Goal: Task Accomplishment & Management: Manage account settings

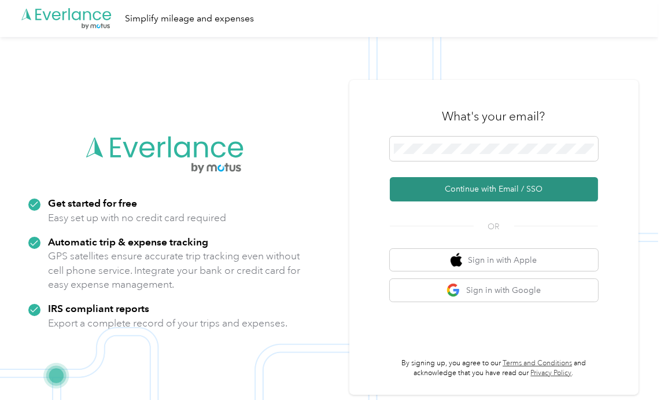
click at [461, 191] on button "Continue with Email / SSO" at bounding box center [494, 189] width 208 height 24
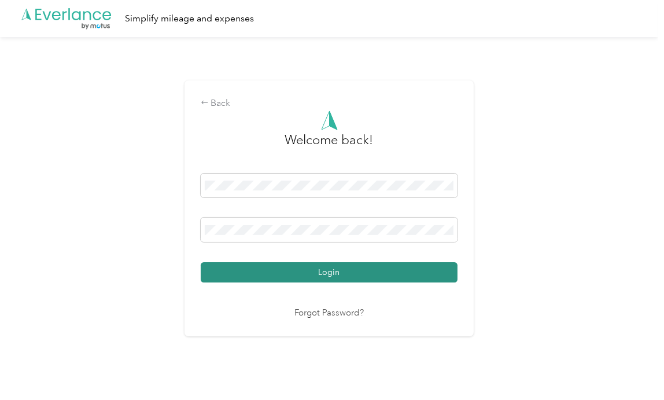
click at [293, 267] on button "Login" at bounding box center [329, 272] width 257 height 20
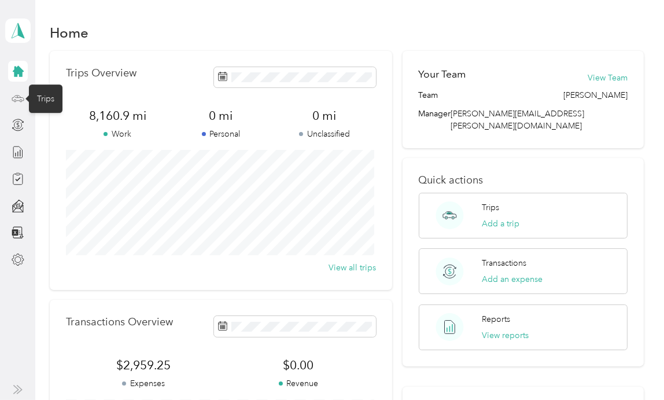
click at [20, 98] on icon at bounding box center [18, 98] width 13 height 13
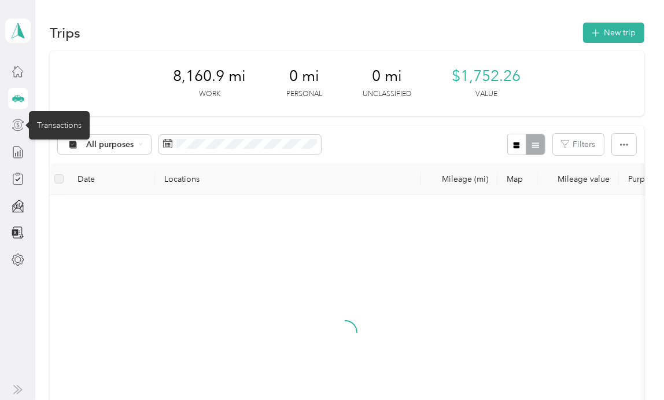
click at [14, 121] on icon at bounding box center [18, 125] width 13 height 13
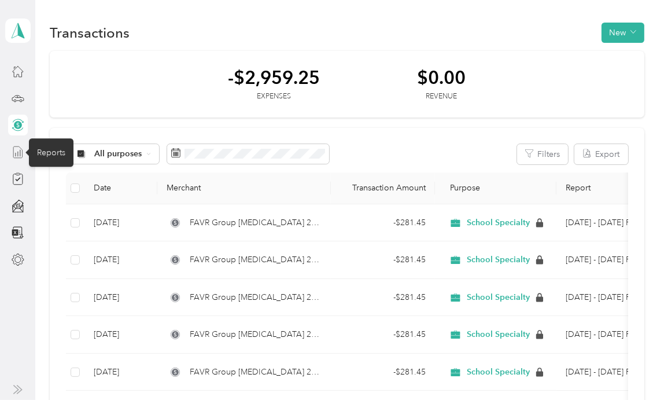
click at [18, 153] on icon at bounding box center [18, 152] width 13 height 13
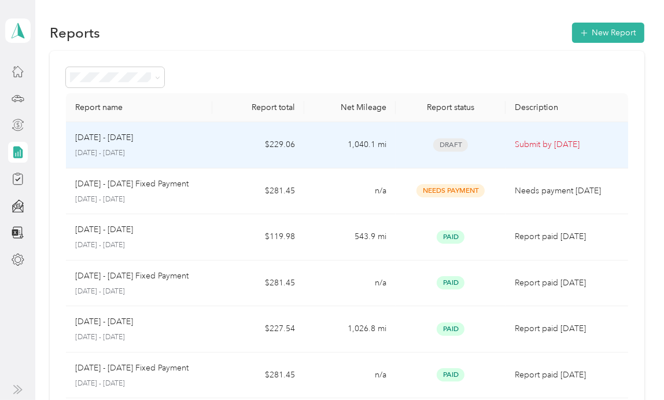
click at [152, 149] on p "[DATE] - [DATE]" at bounding box center [139, 153] width 128 height 10
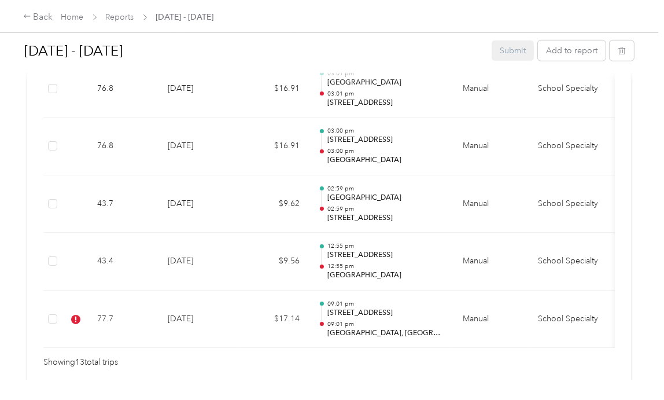
scroll to position [1030, 0]
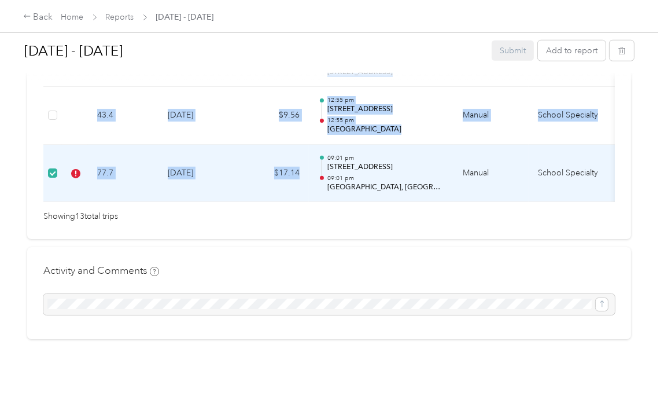
drag, startPoint x: 355, startPoint y: 186, endPoint x: 412, endPoint y: 185, distance: 57.3
click at [414, 185] on tr "77.7 [DATE] $17.14 09:01 pm [STREET_ADDRESS] 09:01 pm [GEOGRAPHIC_DATA], [GEOGR…" at bounding box center [394, 174] width 702 height 58
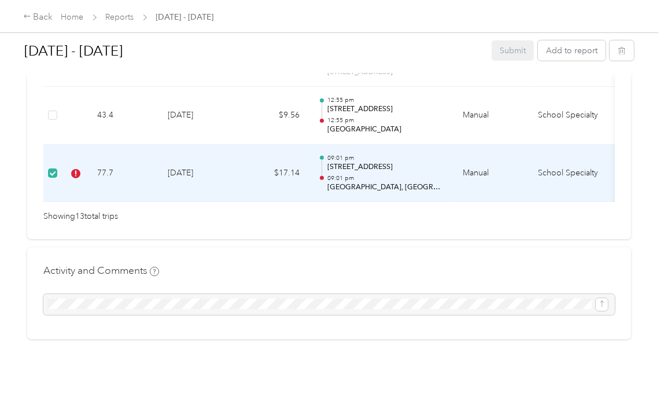
click at [621, 51] on icon "button" at bounding box center [622, 51] width 8 height 8
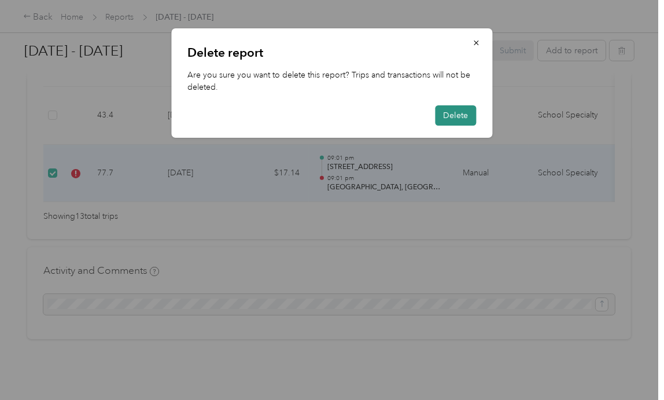
click at [467, 118] on button "Delete" at bounding box center [456, 115] width 41 height 20
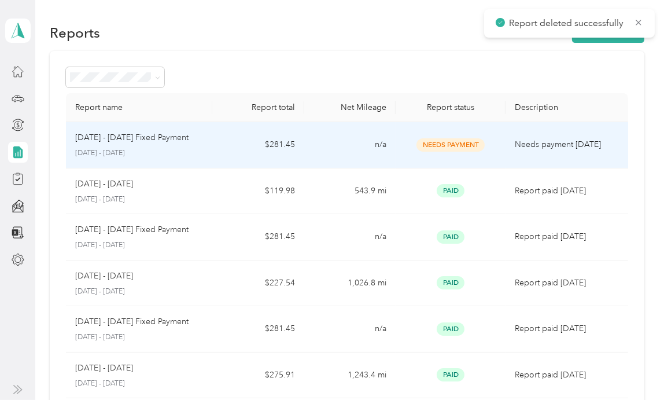
click at [218, 157] on td "$281.45" at bounding box center [257, 145] width 91 height 46
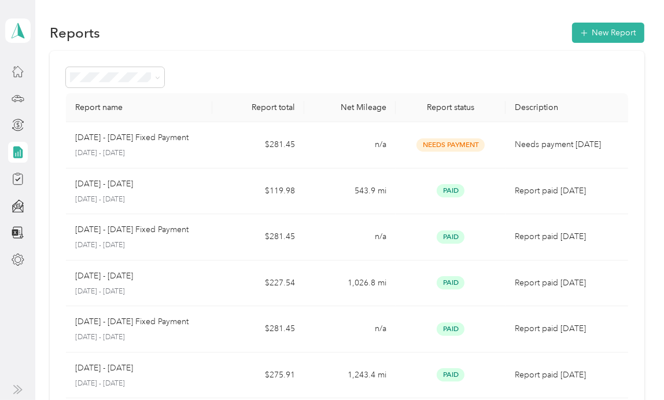
click at [17, 146] on icon at bounding box center [17, 152] width 9 height 12
click at [16, 123] on icon at bounding box center [18, 125] width 13 height 13
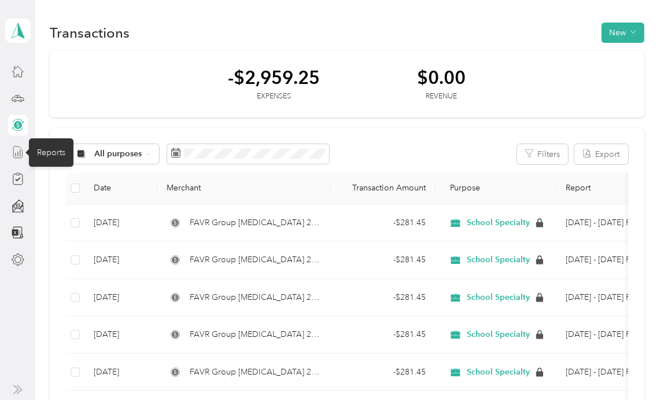
click at [18, 153] on line at bounding box center [18, 154] width 0 height 5
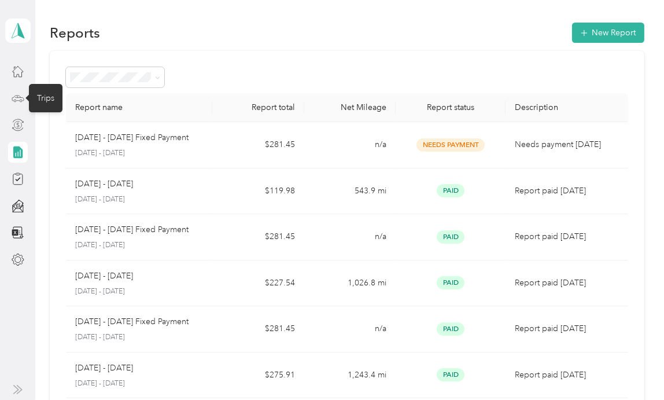
click at [18, 95] on icon at bounding box center [18, 97] width 12 height 5
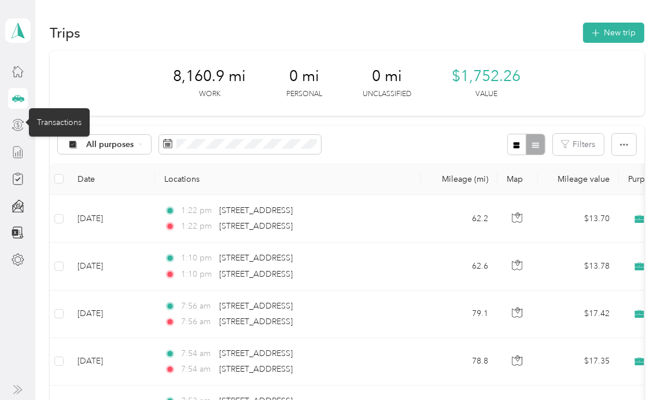
click at [17, 128] on icon at bounding box center [18, 125] width 13 height 13
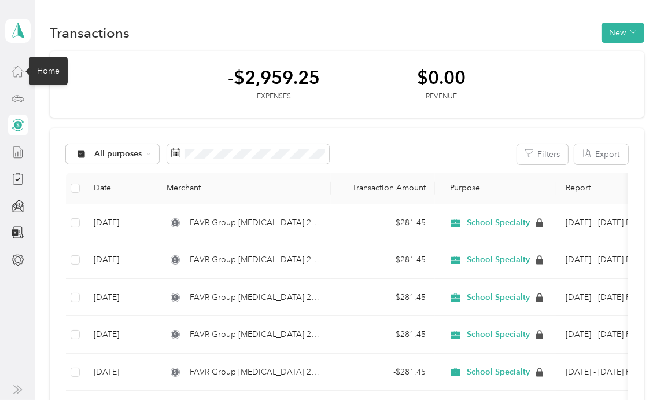
click at [19, 71] on icon at bounding box center [18, 71] width 13 height 13
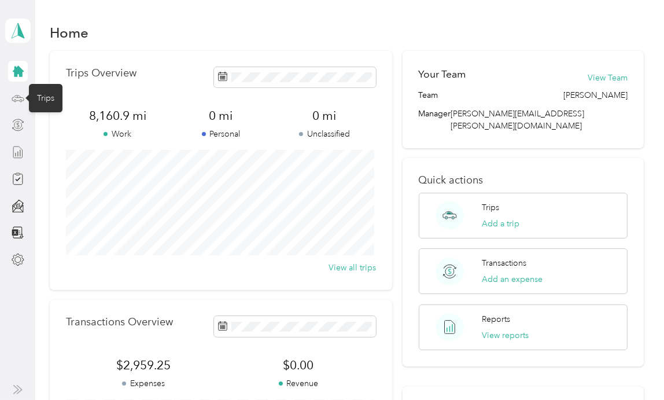
click at [21, 95] on icon at bounding box center [18, 98] width 13 height 13
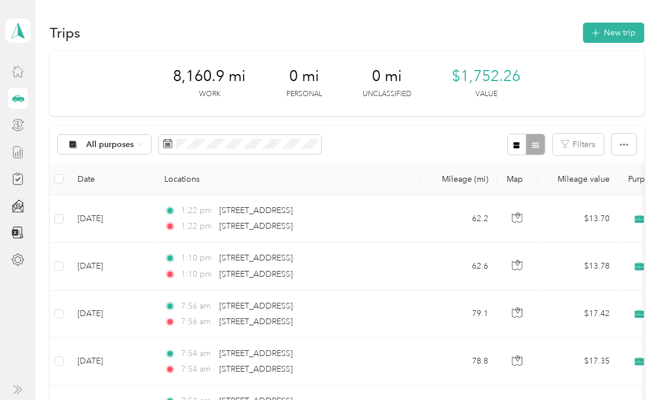
click at [16, 154] on icon at bounding box center [18, 152] width 13 height 13
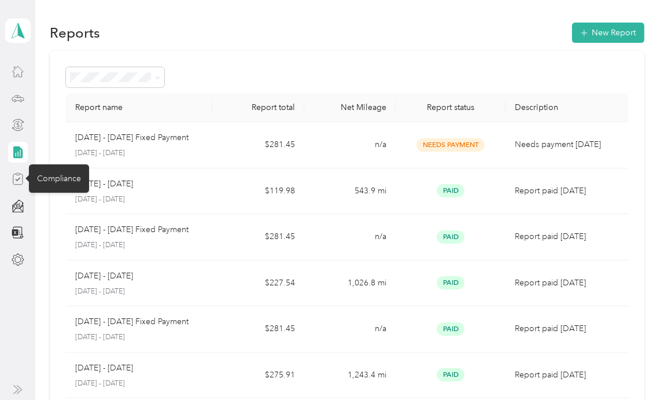
click at [21, 182] on icon at bounding box center [18, 178] width 13 height 13
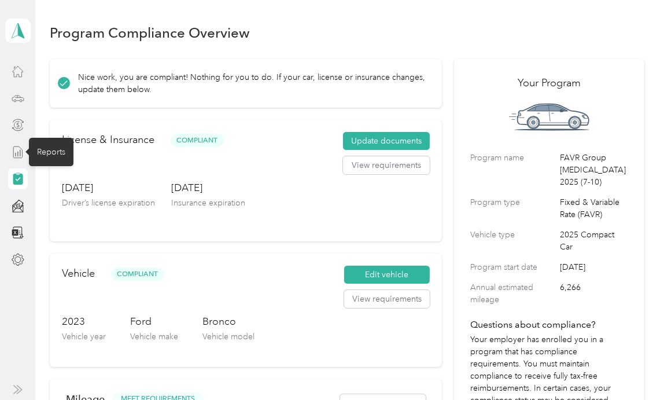
click at [16, 148] on icon at bounding box center [18, 152] width 13 height 13
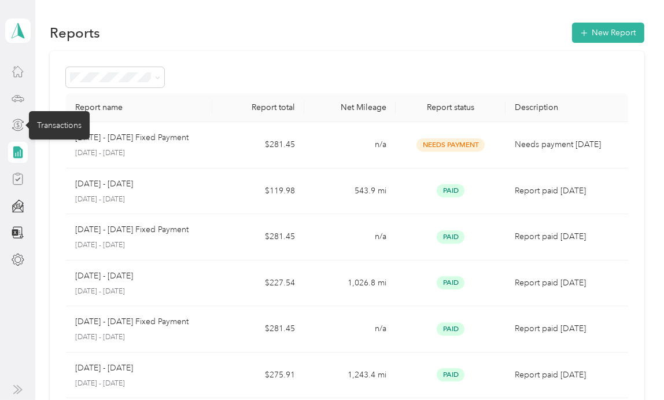
click at [14, 127] on icon at bounding box center [18, 125] width 8 height 8
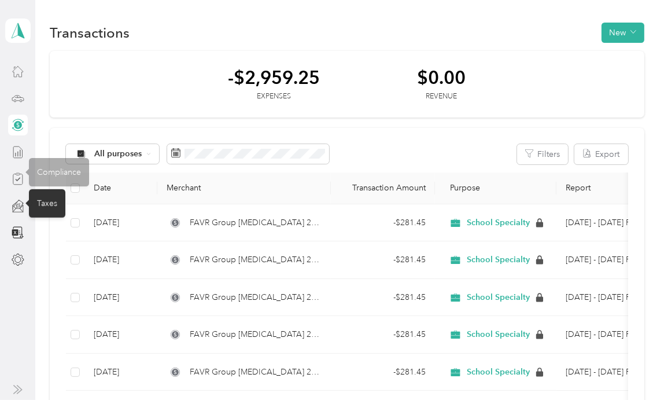
click at [16, 205] on icon at bounding box center [17, 205] width 3 height 3
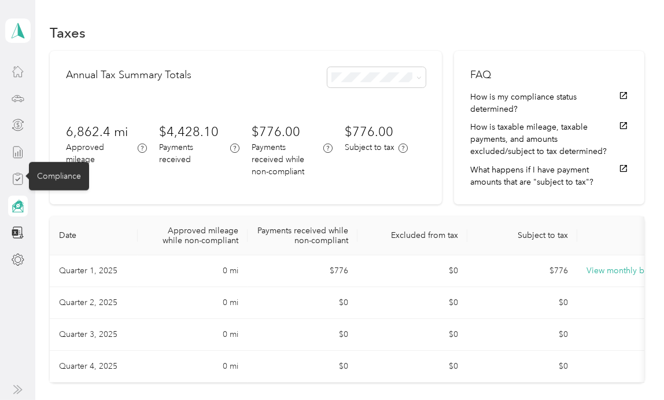
click at [20, 178] on icon at bounding box center [18, 178] width 13 height 13
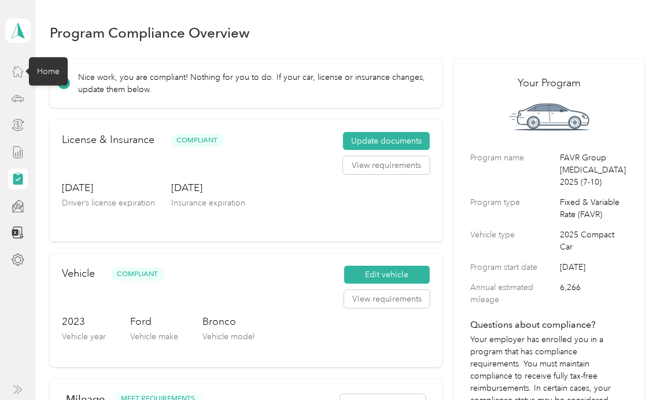
click at [21, 73] on icon at bounding box center [18, 71] width 13 height 13
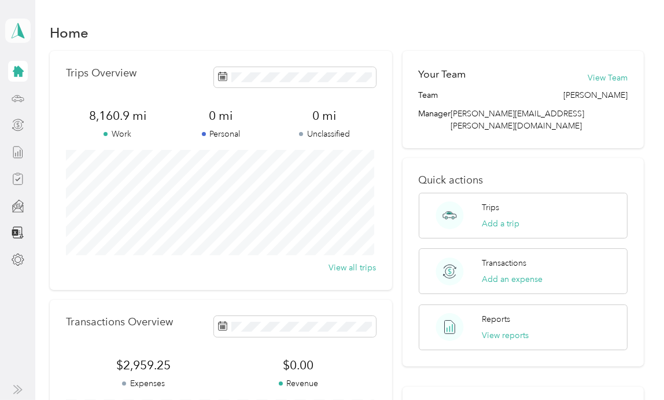
click at [19, 32] on polygon at bounding box center [21, 30] width 6 height 15
click at [116, 17] on div "Home Trips Overview 8,160.9 mi Work 0 mi Personal 0 mi Unclassified View all tr…" at bounding box center [346, 288] width 623 height 577
drag, startPoint x: 31, startPoint y: 91, endPoint x: 23, endPoint y: 95, distance: 9.1
click at [27, 93] on aside "[PERSON_NAME] Personal dashboard" at bounding box center [17, 200] width 35 height 400
click at [23, 95] on icon at bounding box center [18, 98] width 13 height 13
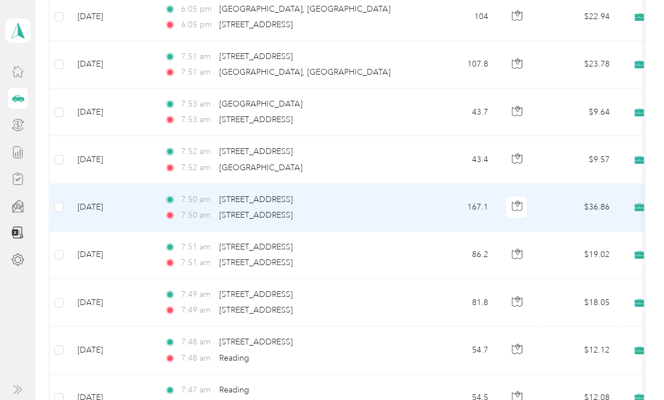
scroll to position [1099, 0]
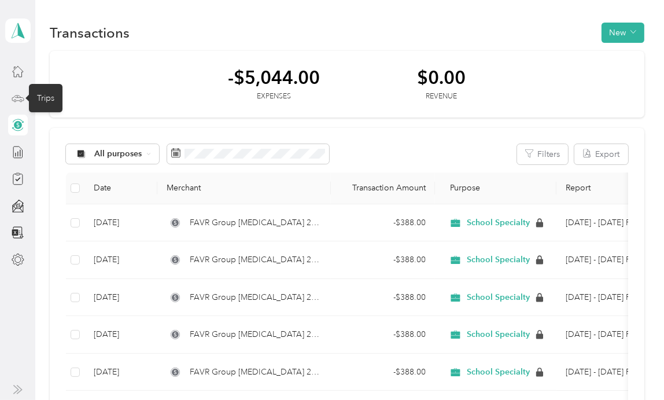
click at [21, 100] on icon at bounding box center [18, 98] width 13 height 13
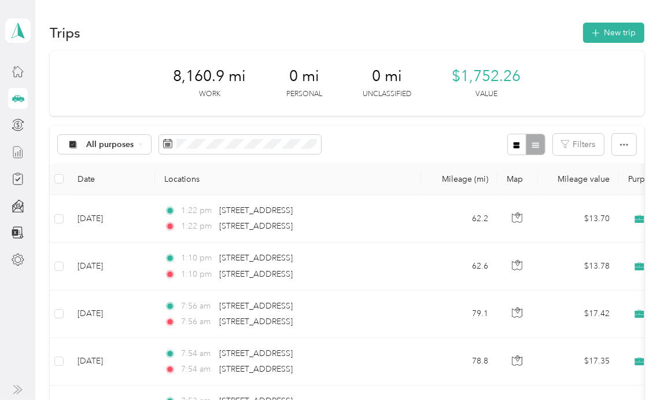
click at [12, 152] on icon at bounding box center [18, 152] width 13 height 13
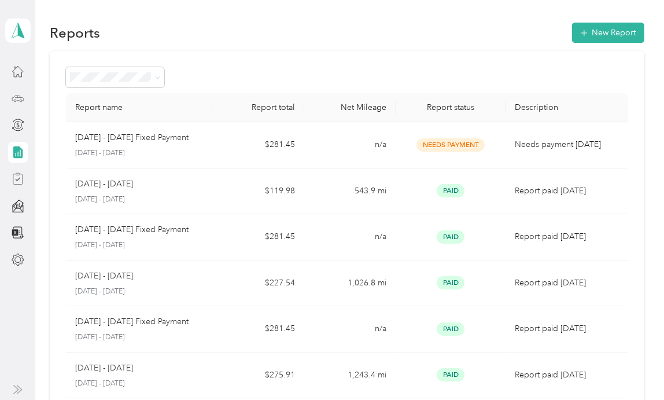
click at [18, 183] on icon at bounding box center [18, 178] width 13 height 13
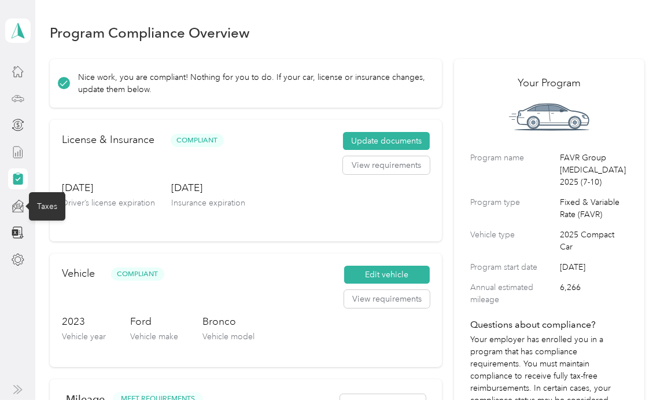
click at [23, 202] on icon at bounding box center [18, 203] width 10 height 9
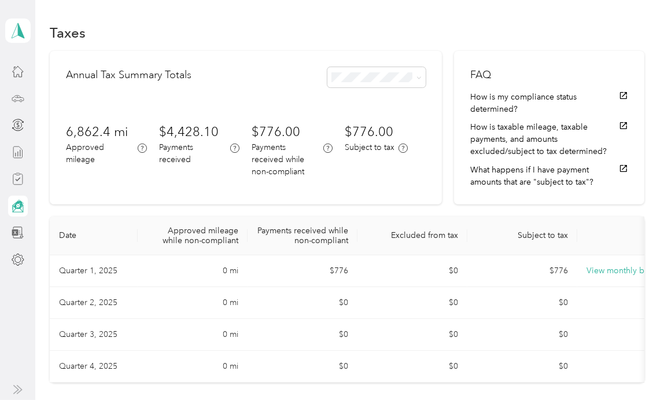
click at [20, 233] on icon at bounding box center [18, 232] width 13 height 13
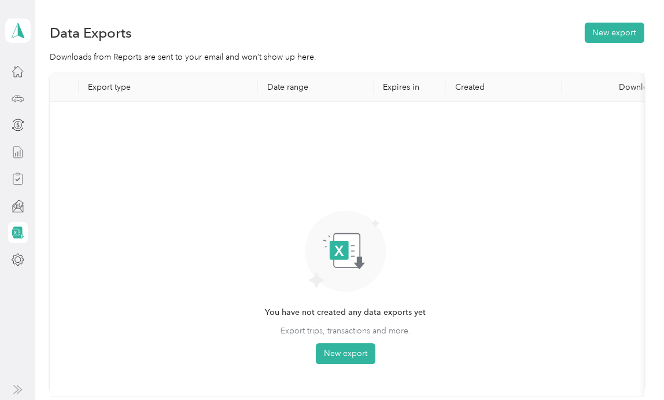
click at [14, 100] on icon at bounding box center [18, 98] width 13 height 13
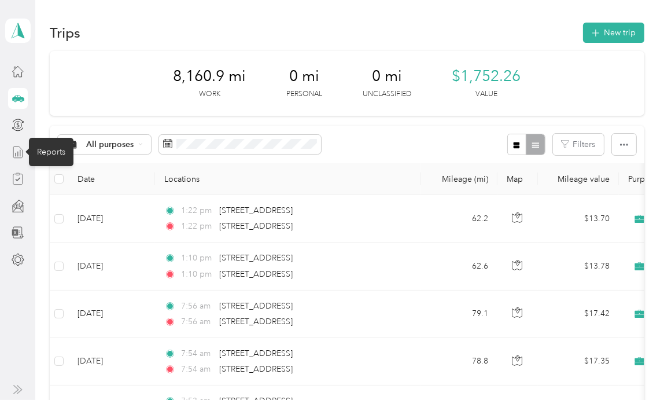
click at [16, 149] on icon at bounding box center [18, 152] width 13 height 13
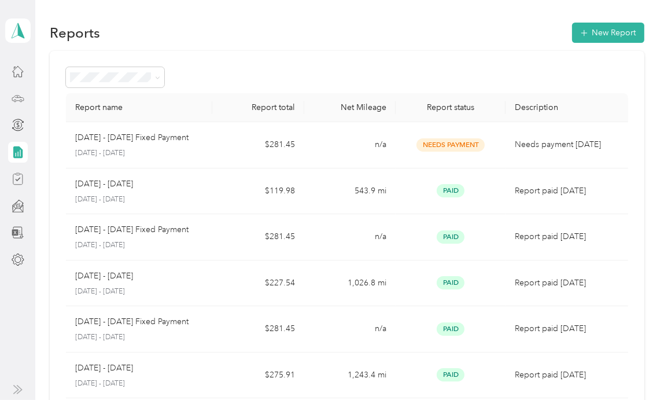
click at [91, 122] on div "Draft" at bounding box center [115, 117] width 82 height 12
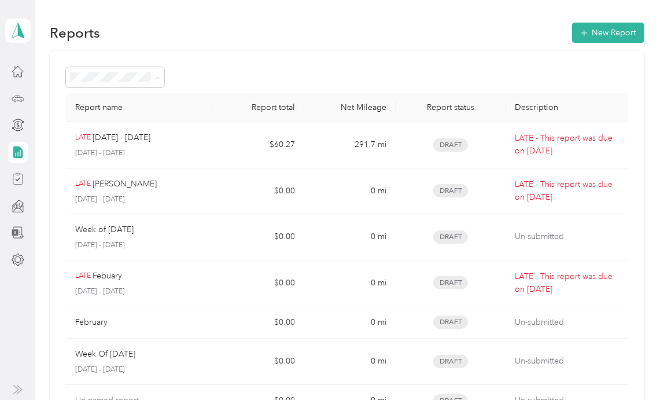
click at [105, 140] on span "Needs approval" at bounding box center [103, 139] width 59 height 10
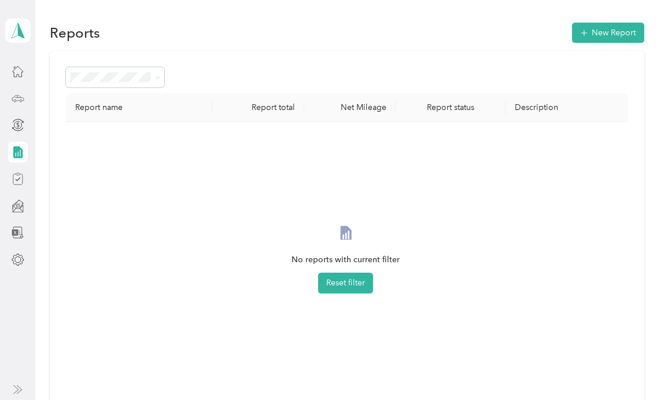
click at [106, 155] on span "Needs payment" at bounding box center [103, 157] width 58 height 10
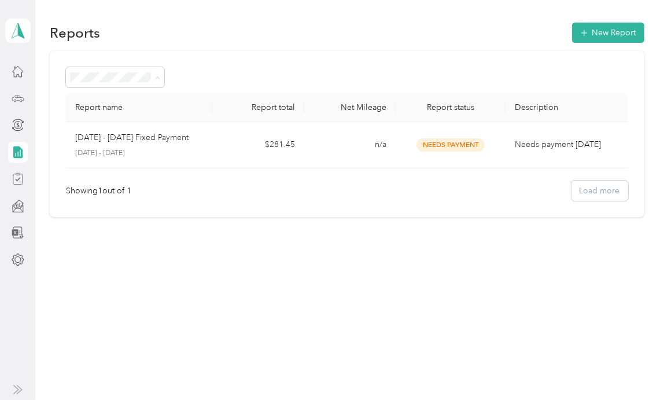
click at [91, 200] on span "Rejected" at bounding box center [90, 199] width 32 height 10
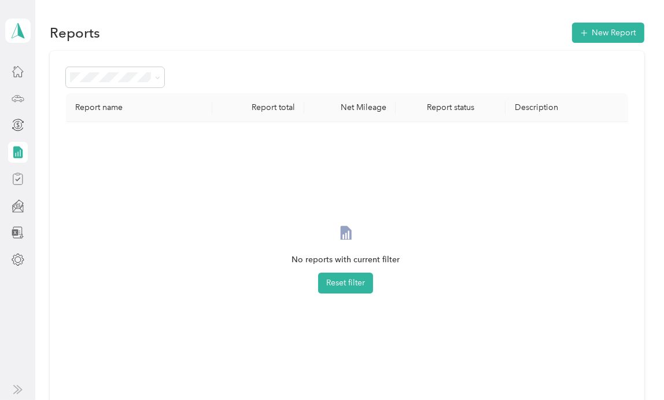
click at [100, 102] on li "All Reports" at bounding box center [115, 97] width 98 height 20
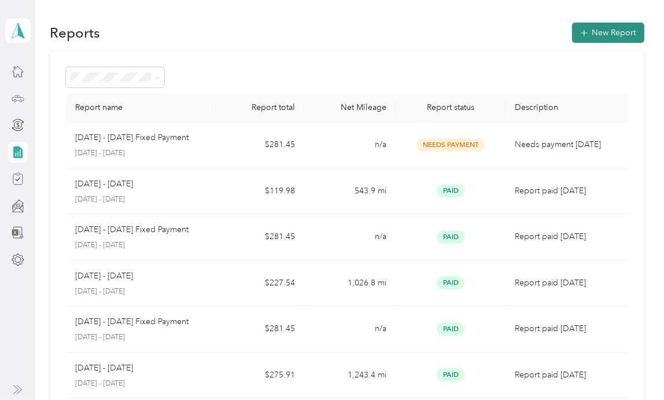
click at [591, 25] on button "New Report" at bounding box center [608, 33] width 72 height 20
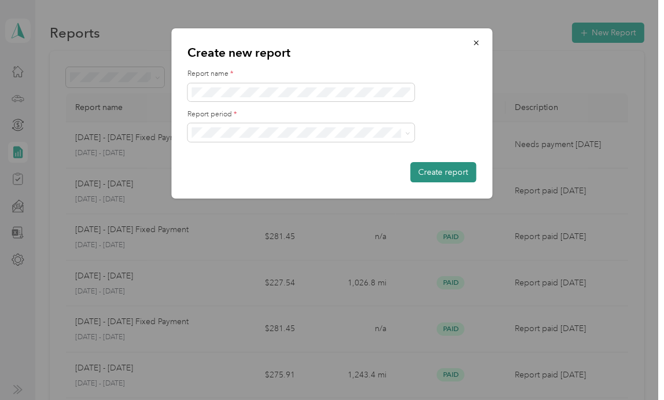
click at [420, 172] on button "Create report" at bounding box center [444, 172] width 66 height 20
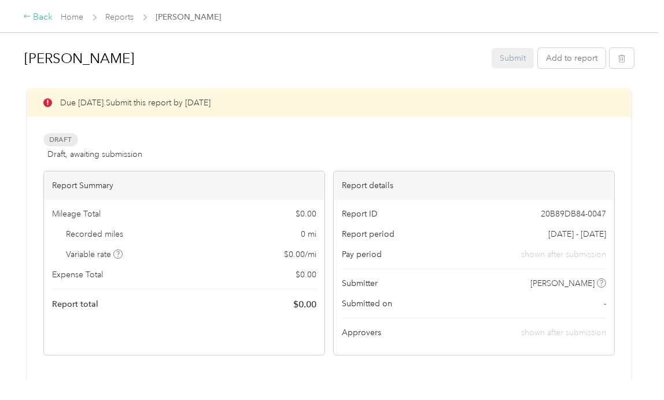
click at [32, 13] on div "Back" at bounding box center [38, 17] width 30 height 14
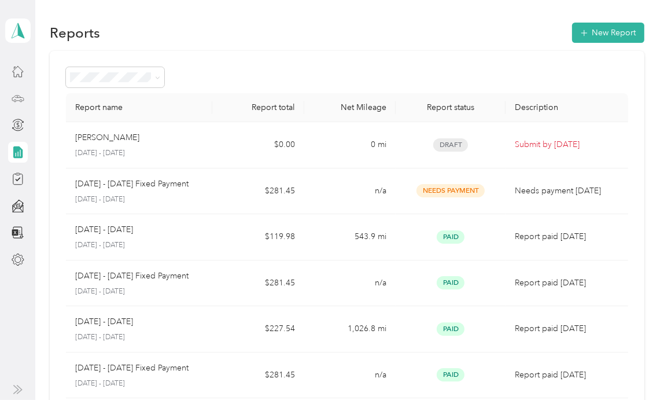
click at [19, 95] on icon at bounding box center [18, 98] width 13 height 13
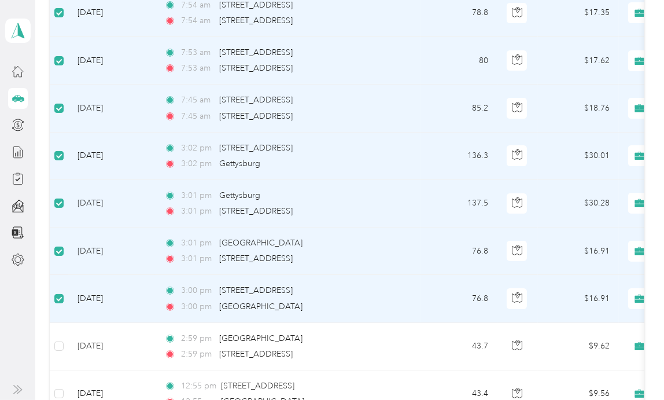
scroll to position [578, 0]
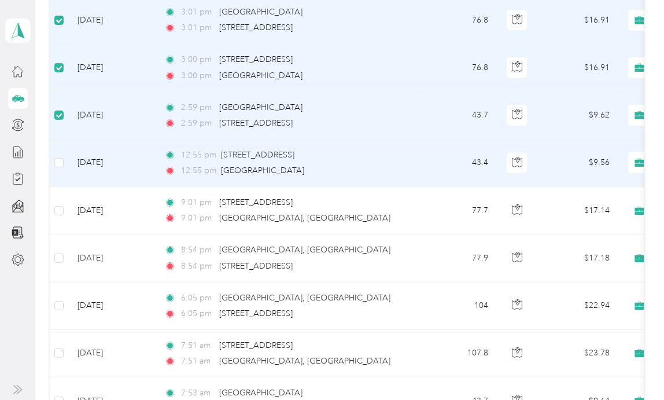
click at [59, 169] on td at bounding box center [59, 162] width 19 height 47
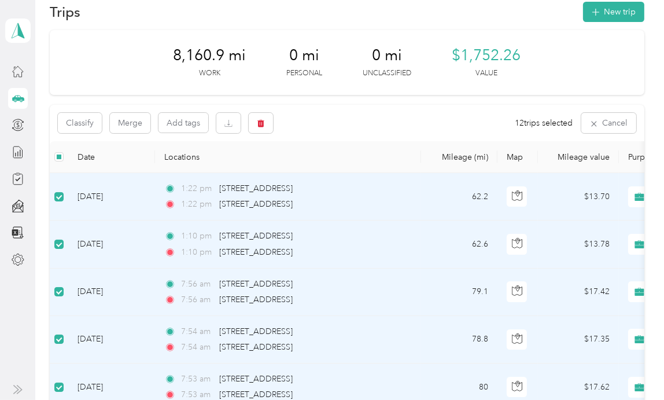
scroll to position [0, 0]
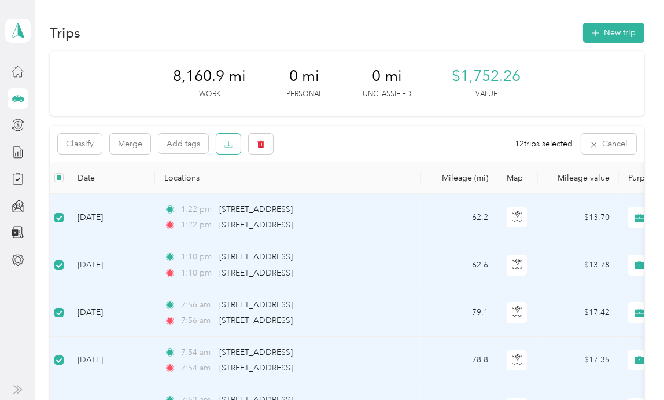
click at [227, 145] on icon "button" at bounding box center [228, 144] width 8 height 8
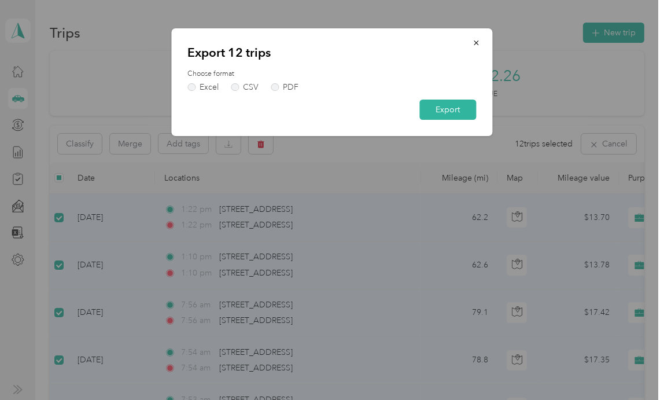
click at [307, 159] on div at bounding box center [332, 200] width 664 height 400
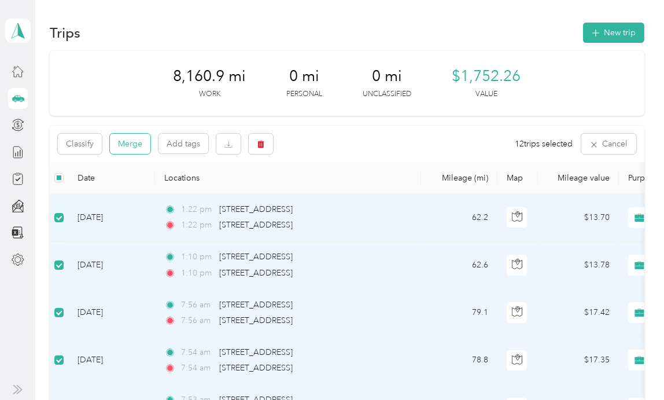
click at [129, 141] on button "Merge" at bounding box center [130, 144] width 40 height 20
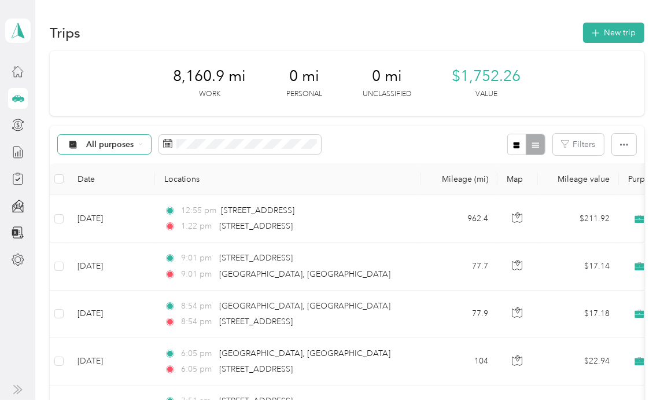
click at [132, 146] on span "All purposes" at bounding box center [110, 145] width 48 height 8
click at [367, 145] on div "All purposes Filters" at bounding box center [347, 145] width 595 height 38
click at [613, 146] on button "button" at bounding box center [624, 144] width 24 height 21
click at [514, 146] on icon "button" at bounding box center [517, 145] width 6 height 6
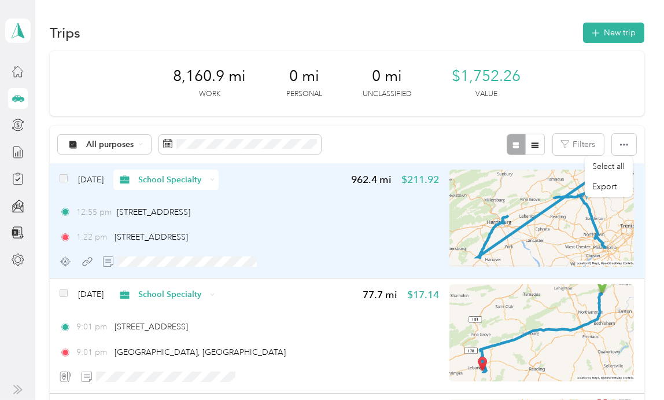
click at [268, 205] on div "Sep 4, 2025 School Specialty 962.4 mi $211.92 12:55 pm 920 Copella Road, Bath 1…" at bounding box center [250, 221] width 380 height 102
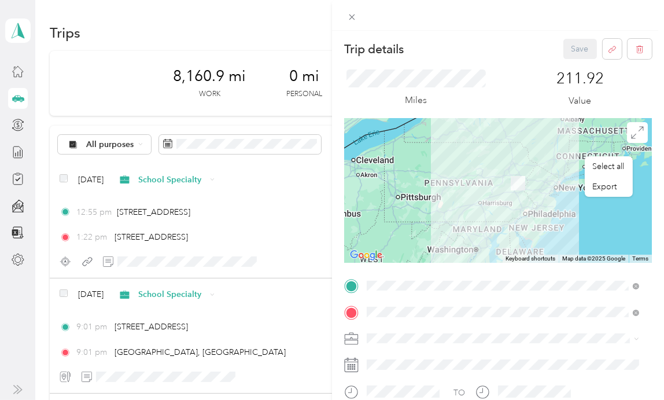
click at [291, 344] on div "Trip details Save This trip cannot be edited because it is either under review,…" at bounding box center [332, 200] width 664 height 400
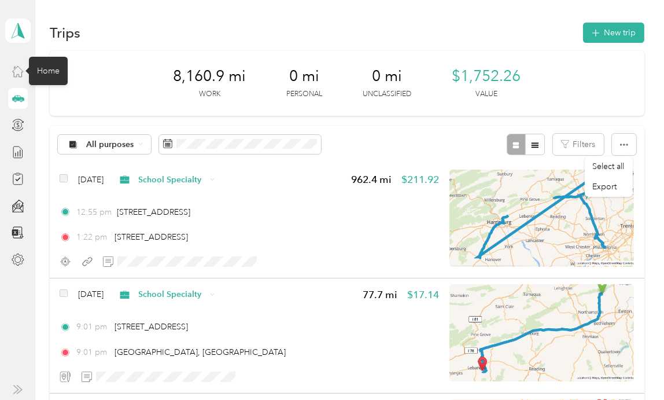
click at [12, 72] on icon at bounding box center [18, 71] width 13 height 13
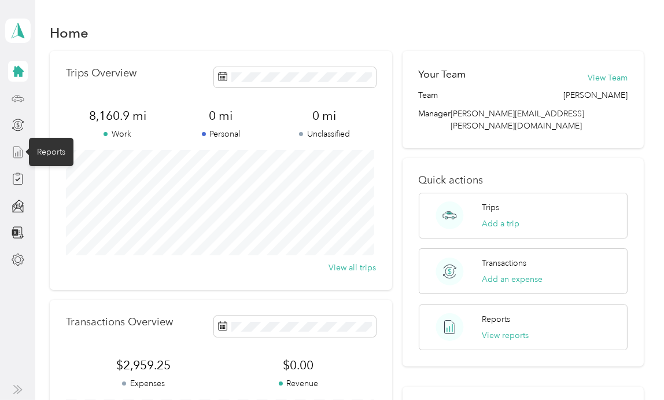
click at [19, 154] on icon at bounding box center [18, 152] width 13 height 13
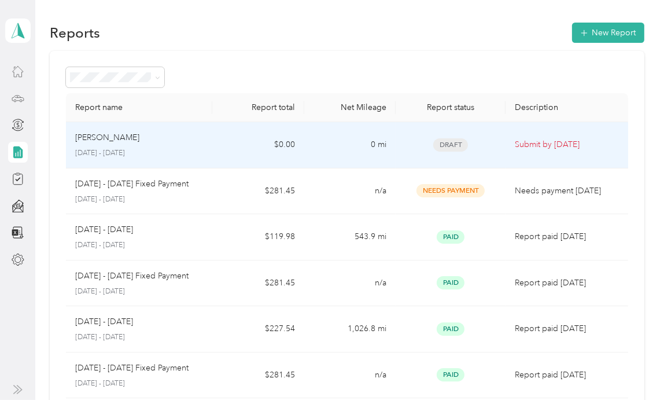
click at [175, 145] on div "Leslie Wooley-Bara September 1 - 30, 2025" at bounding box center [139, 144] width 128 height 27
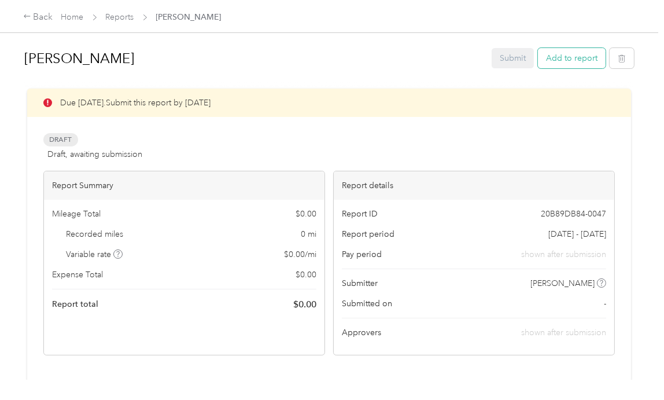
click at [553, 57] on button "Add to report" at bounding box center [572, 58] width 68 height 20
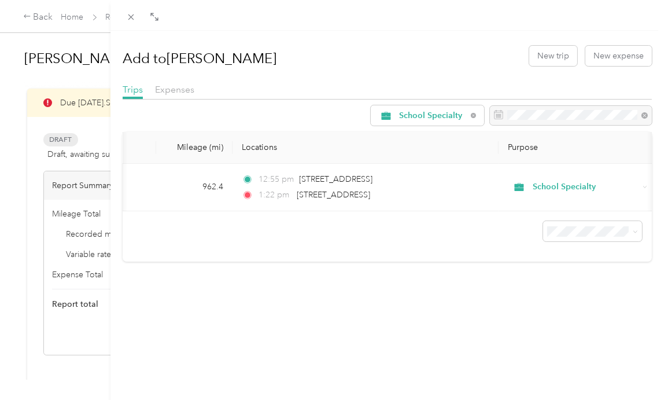
scroll to position [0, 89]
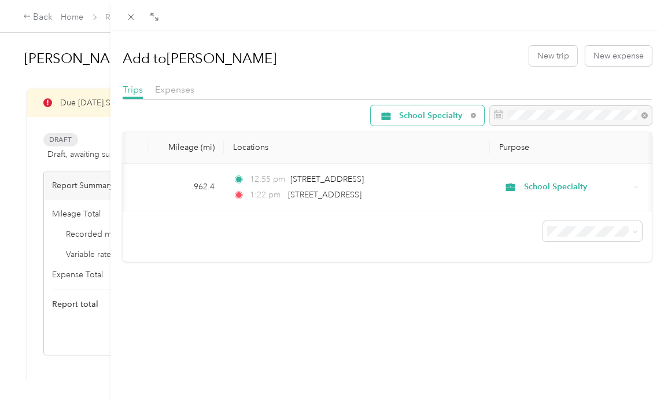
click at [450, 119] on span "School Specialty" at bounding box center [433, 116] width 68 height 8
click at [422, 130] on li "All Purposes" at bounding box center [419, 137] width 114 height 20
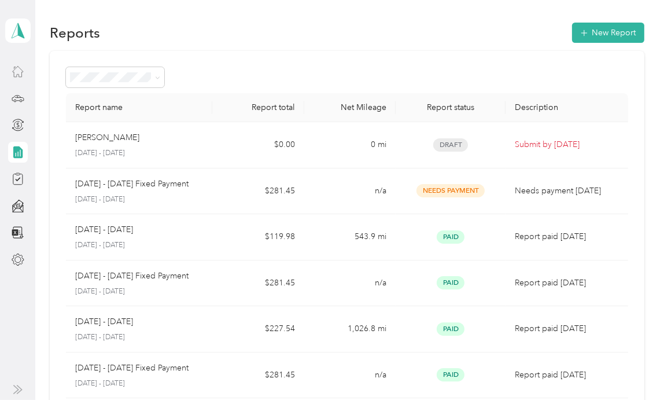
click at [15, 63] on div at bounding box center [18, 71] width 20 height 21
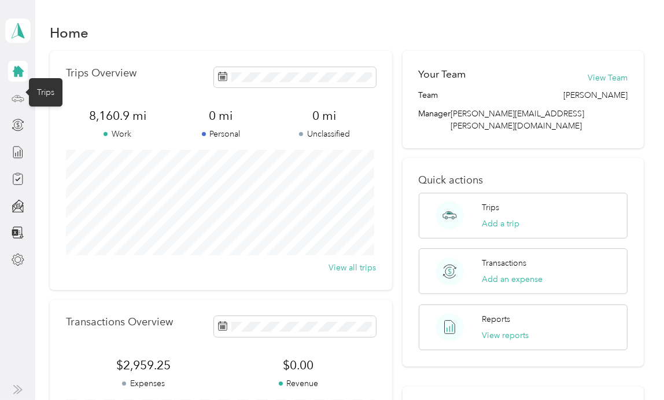
click at [12, 94] on icon at bounding box center [18, 98] width 13 height 13
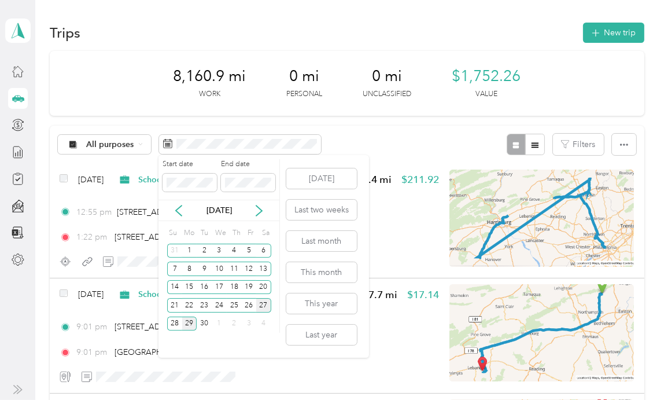
click at [264, 307] on div "27" at bounding box center [263, 305] width 15 height 14
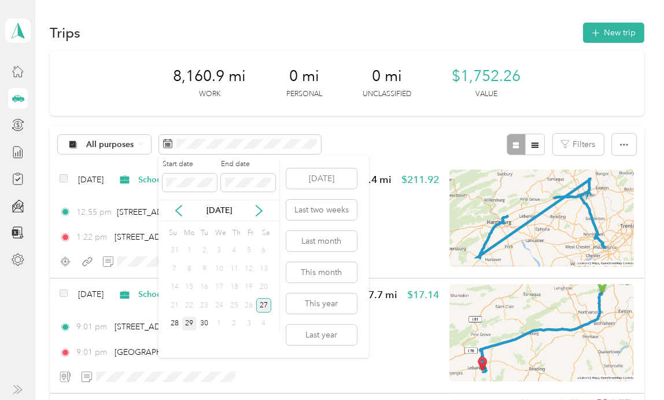
click at [261, 304] on div "27" at bounding box center [263, 305] width 15 height 14
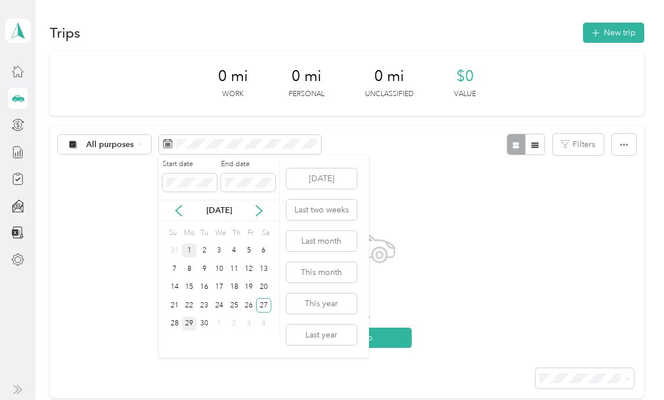
click at [191, 248] on div "1" at bounding box center [189, 251] width 15 height 14
click at [260, 306] on div "27" at bounding box center [263, 305] width 15 height 14
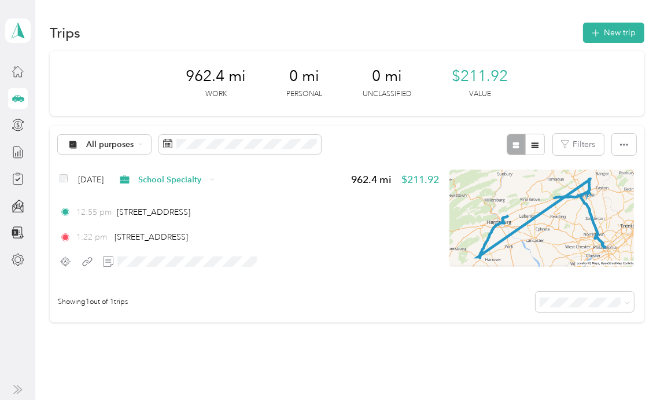
click at [510, 145] on div at bounding box center [526, 144] width 38 height 21
click at [535, 147] on icon "button" at bounding box center [535, 144] width 7 height 5
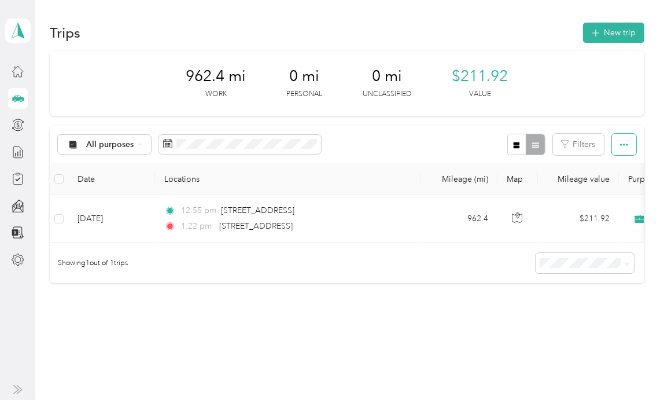
click at [616, 147] on button "button" at bounding box center [624, 144] width 24 height 21
click at [606, 184] on span "Export" at bounding box center [605, 187] width 24 height 10
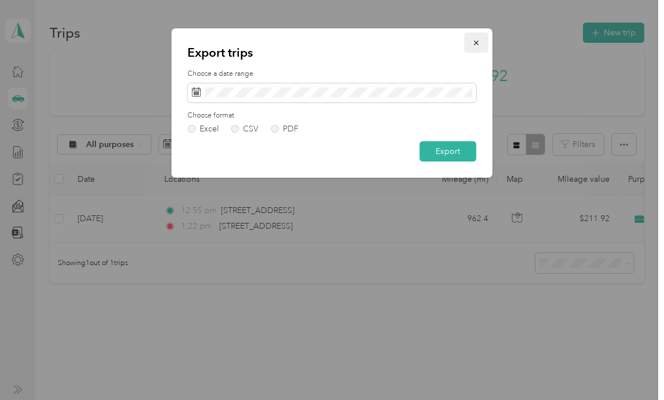
click at [485, 41] on button "button" at bounding box center [477, 42] width 24 height 20
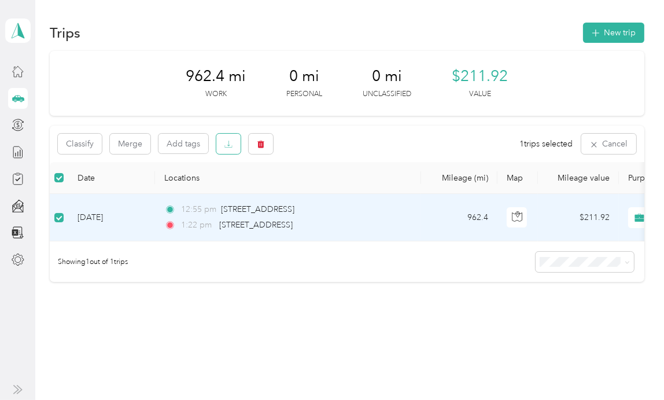
click at [235, 148] on button "button" at bounding box center [228, 144] width 24 height 20
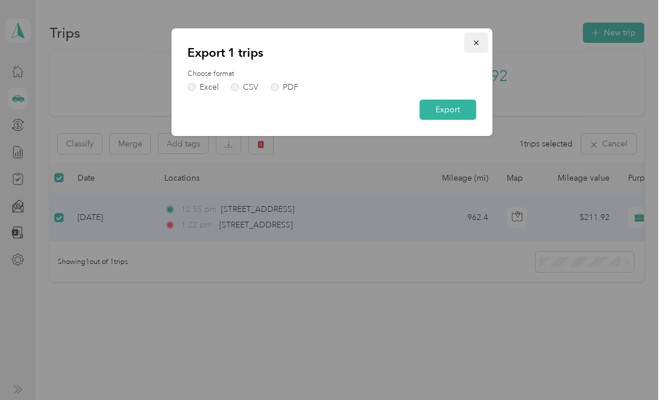
click at [476, 46] on icon "button" at bounding box center [477, 43] width 8 height 8
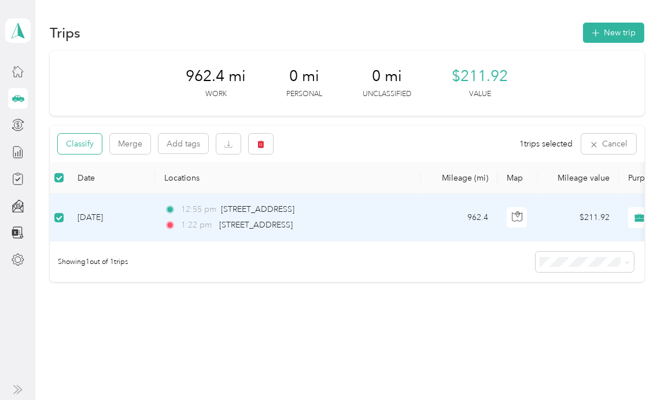
click at [89, 139] on button "Classify" at bounding box center [80, 144] width 44 height 20
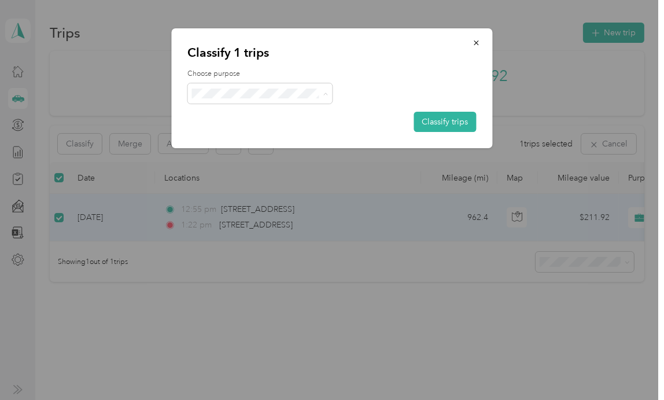
click at [260, 114] on span "School Specialty" at bounding box center [270, 114] width 108 height 12
click at [432, 116] on button "Classify trips" at bounding box center [445, 122] width 62 height 20
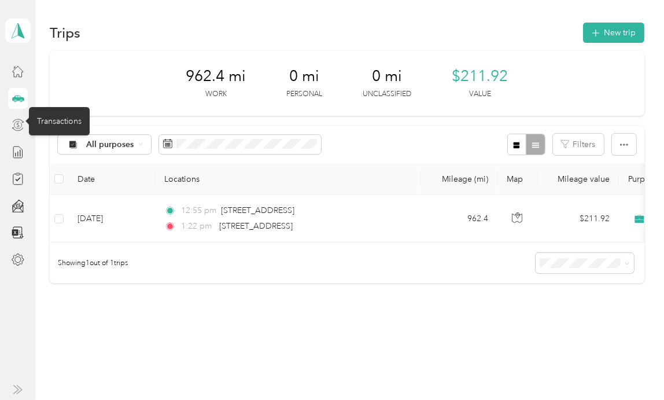
click at [19, 124] on icon at bounding box center [18, 125] width 13 height 13
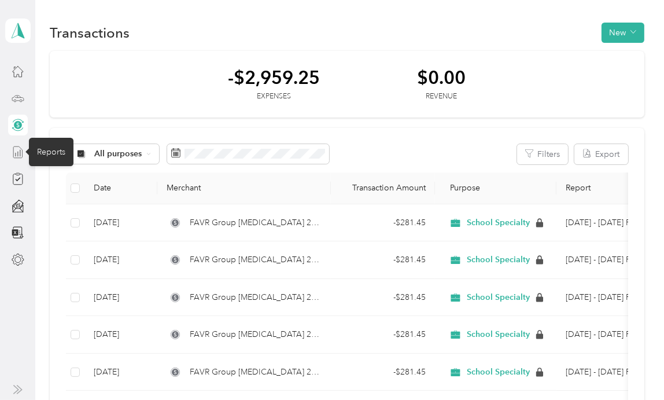
click at [12, 154] on icon at bounding box center [18, 152] width 13 height 13
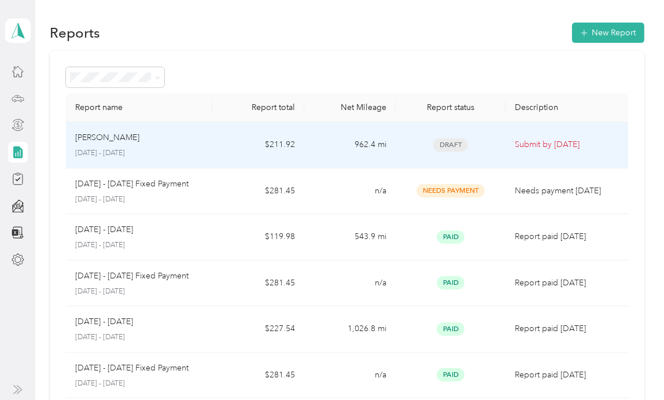
click at [230, 148] on td "$211.92" at bounding box center [257, 145] width 91 height 46
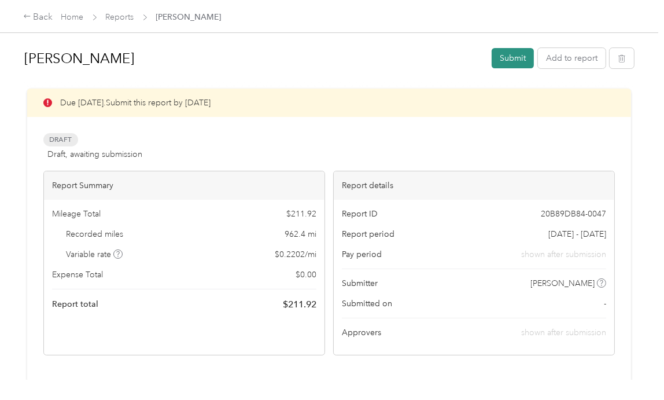
click at [517, 61] on button "Submit" at bounding box center [513, 58] width 42 height 20
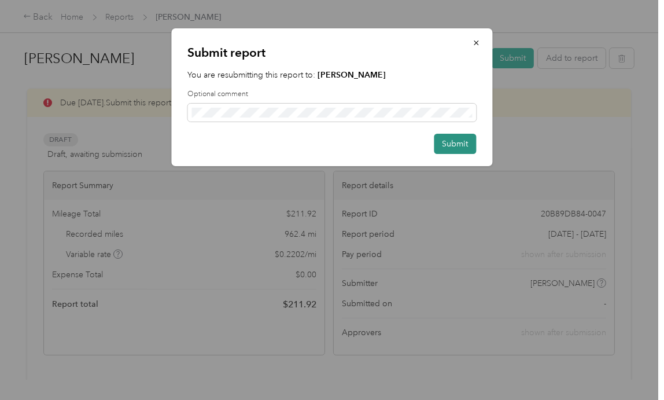
drag, startPoint x: 455, startPoint y: 138, endPoint x: 455, endPoint y: 145, distance: 6.4
click at [455, 144] on button "Submit" at bounding box center [455, 144] width 42 height 20
